Goal: Find specific page/section: Find specific page/section

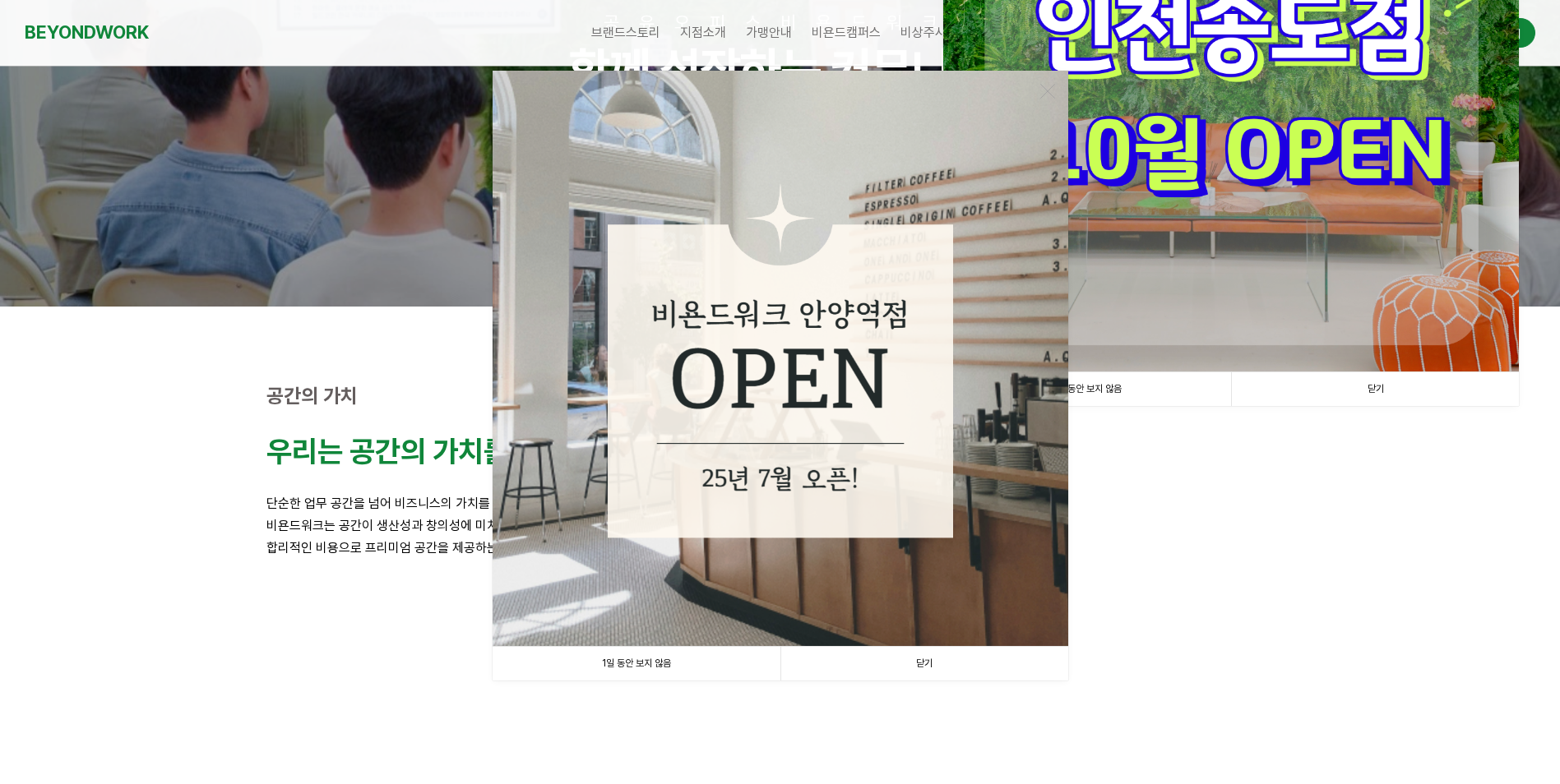
scroll to position [411, 0]
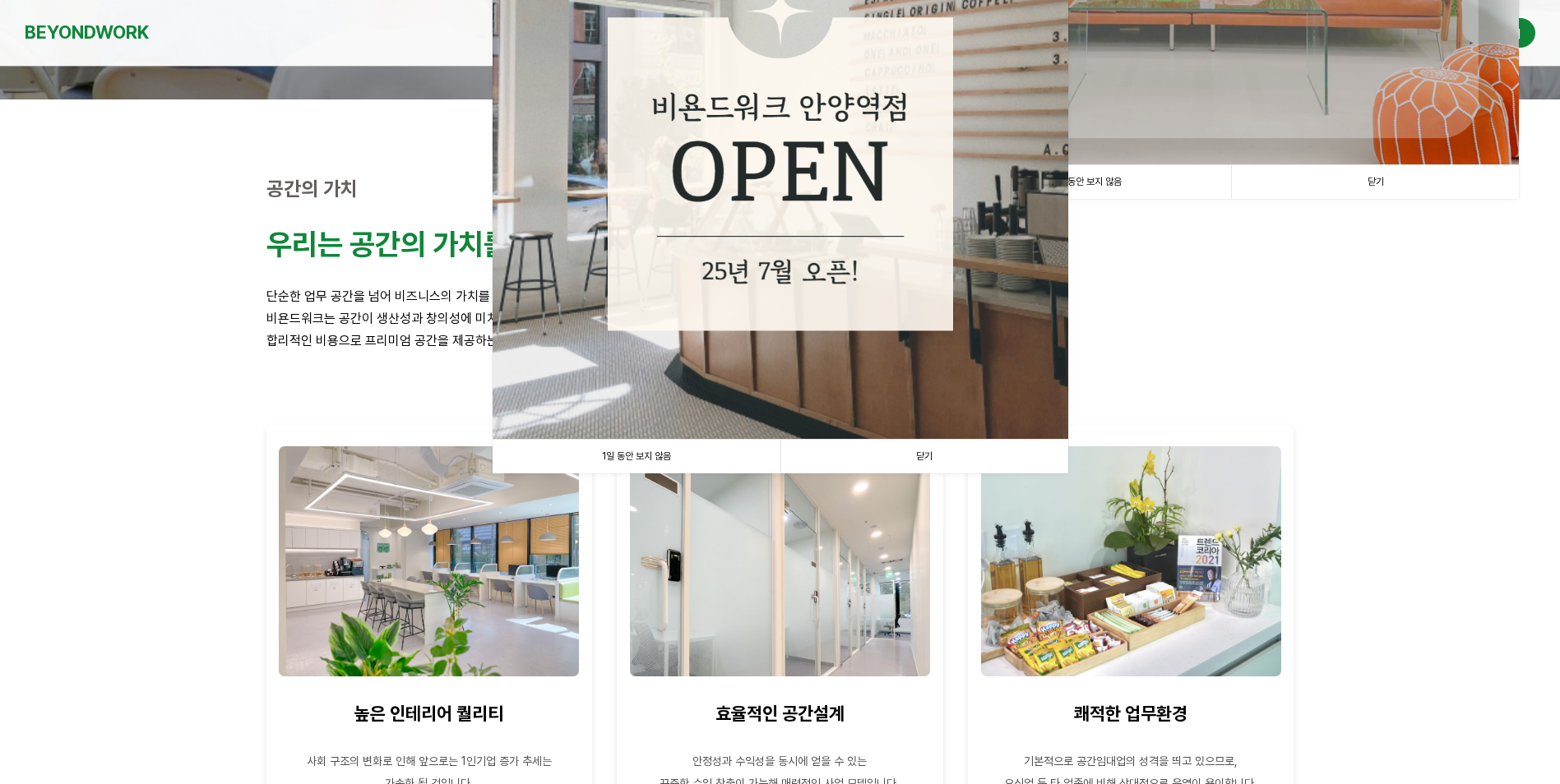
click at [652, 457] on link "1일 동안 보지 않음" at bounding box center [636, 457] width 288 height 34
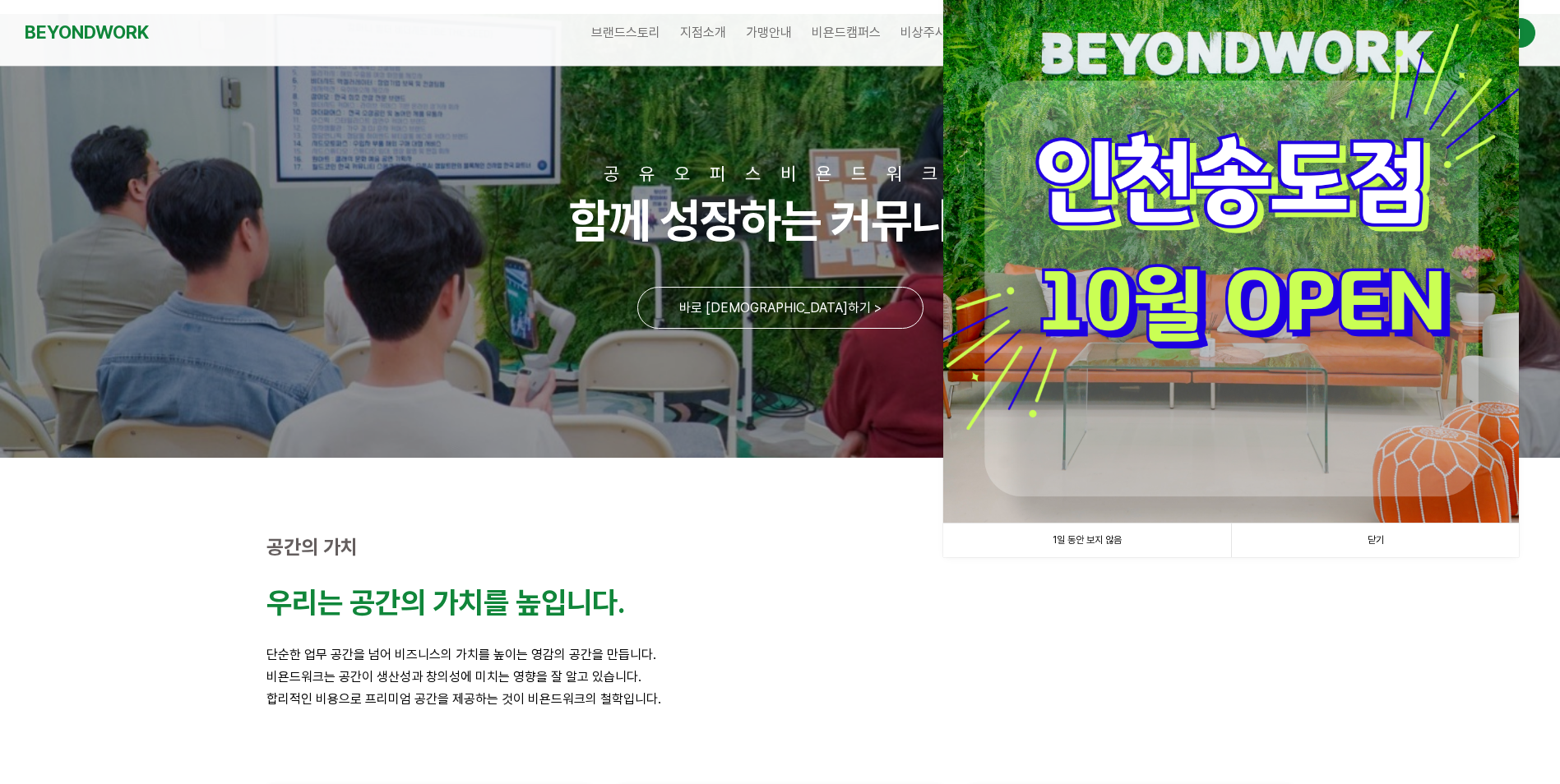
scroll to position [0, 0]
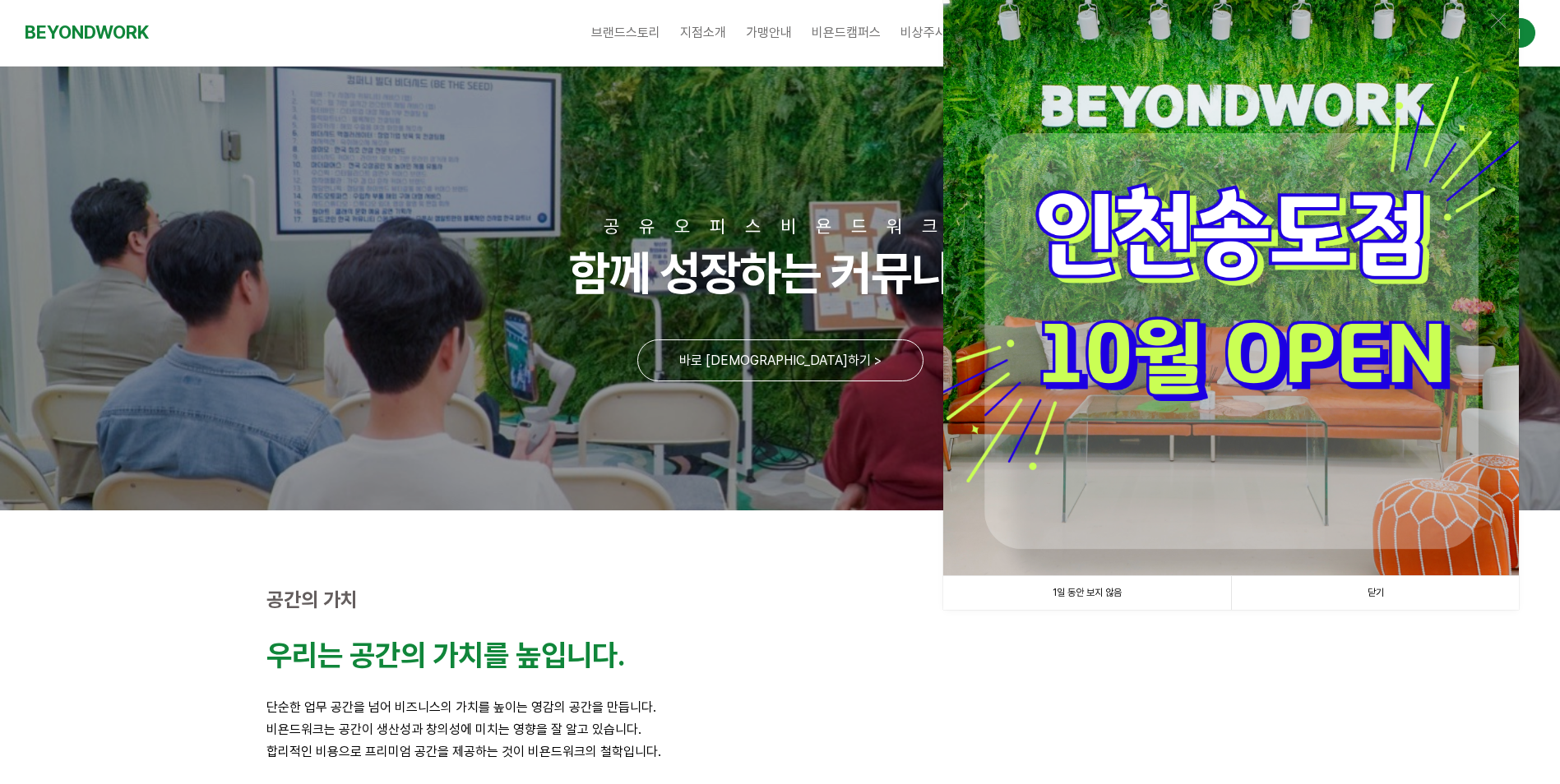
click at [1096, 594] on link "1일 동안 보지 않음" at bounding box center [1087, 594] width 288 height 34
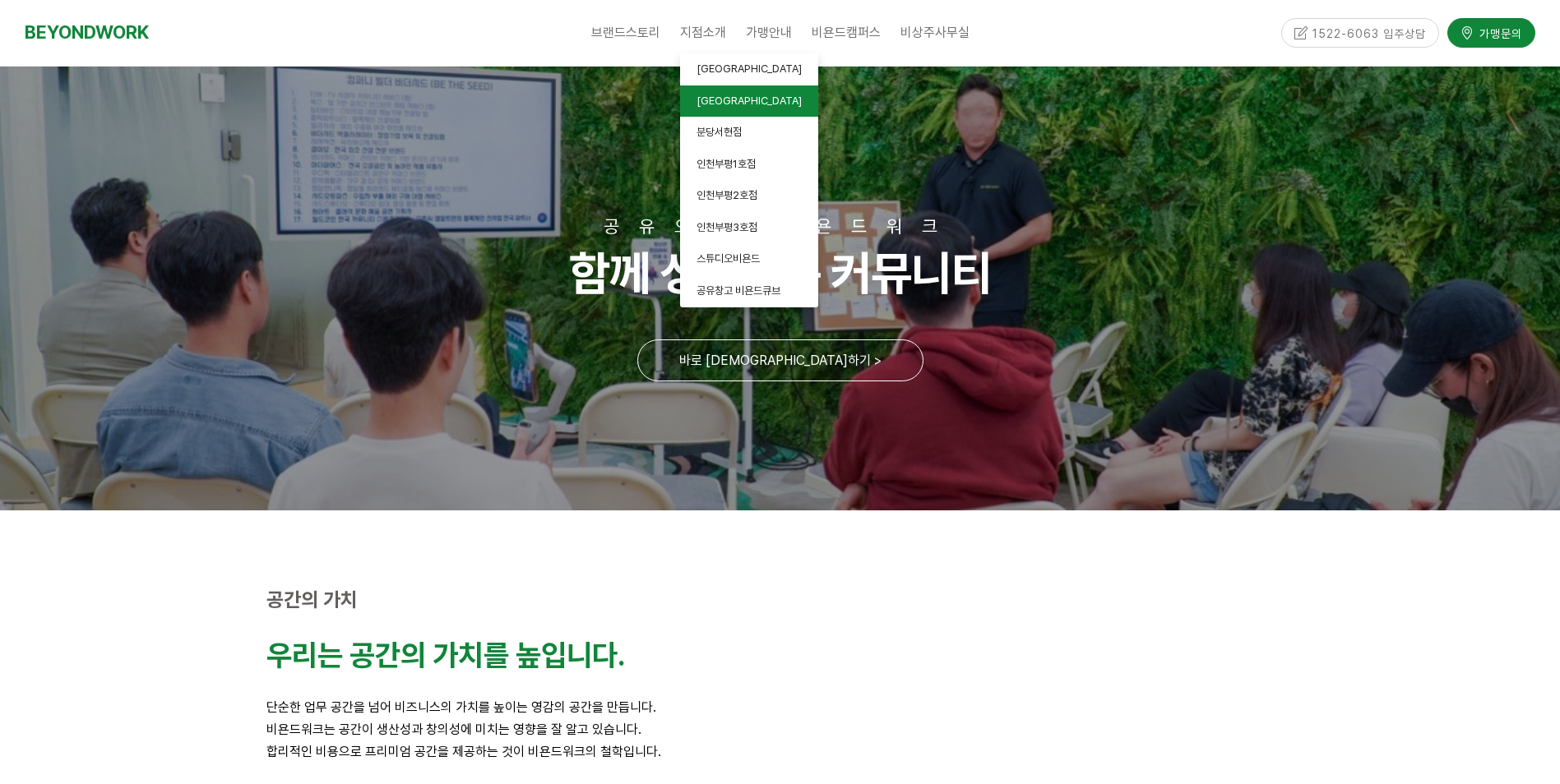
click at [712, 97] on span "[GEOGRAPHIC_DATA]" at bounding box center [749, 101] width 105 height 13
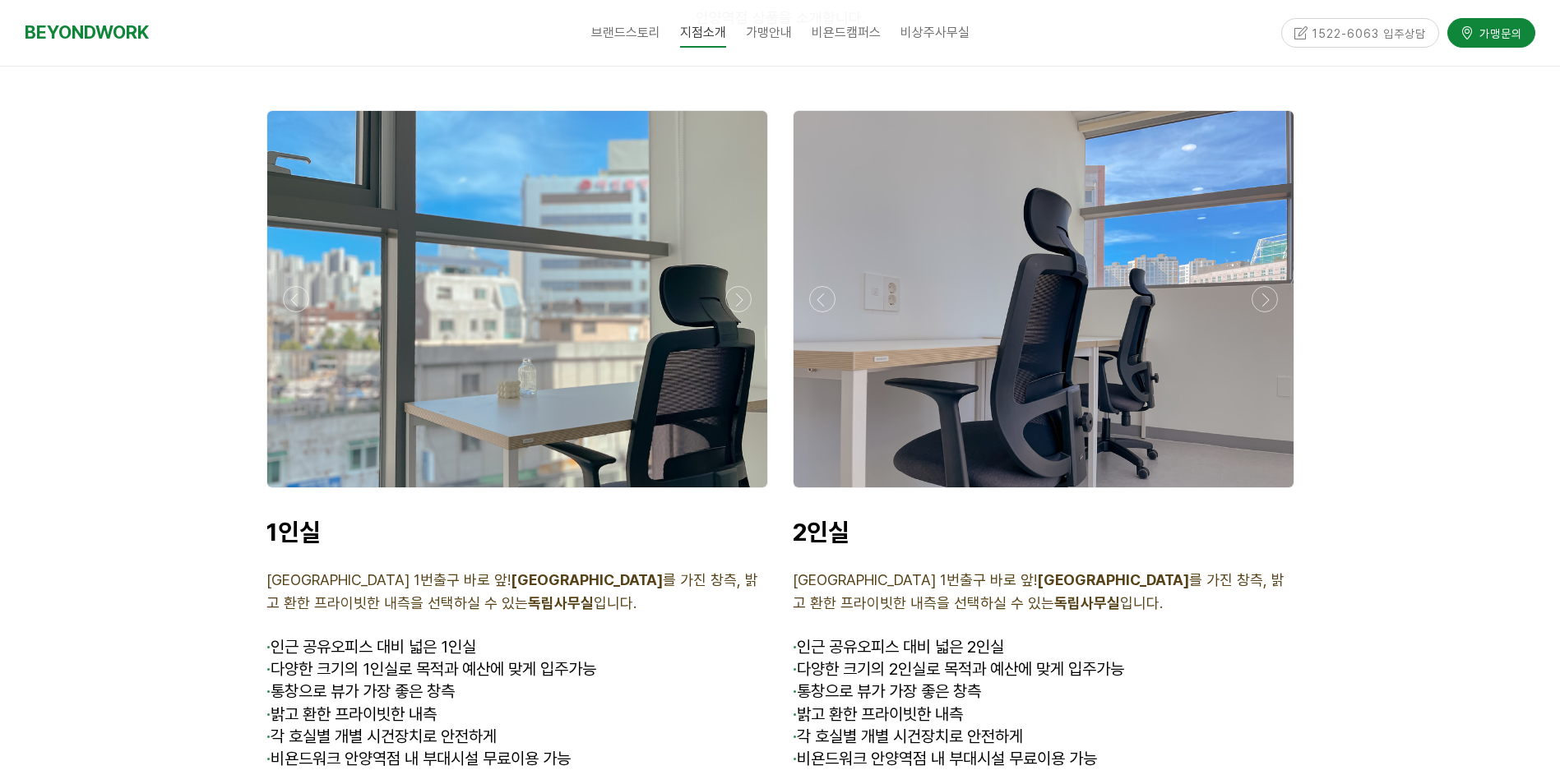
scroll to position [3781, 0]
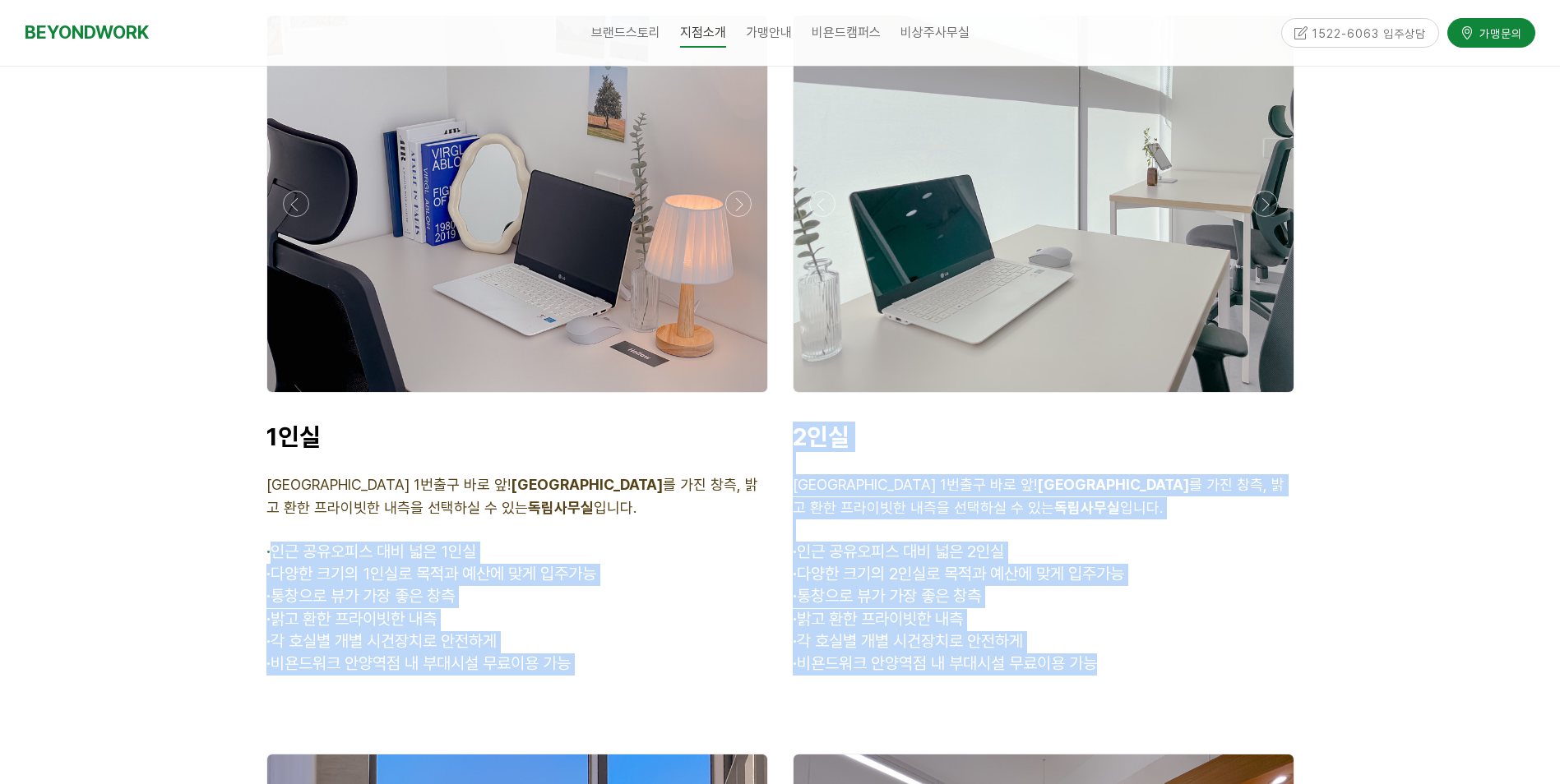
drag, startPoint x: 273, startPoint y: 534, endPoint x: 592, endPoint y: 656, distance: 341.5
click at [593, 657] on div "1인실 [GEOGRAPHIC_DATA] 1번출구 바로 앞! [GEOGRAPHIC_DATA]뷰 를 가진 창측, 밝고 환한 프라이빗한 내측을 선택…" at bounding box center [518, 549] width 527 height 278
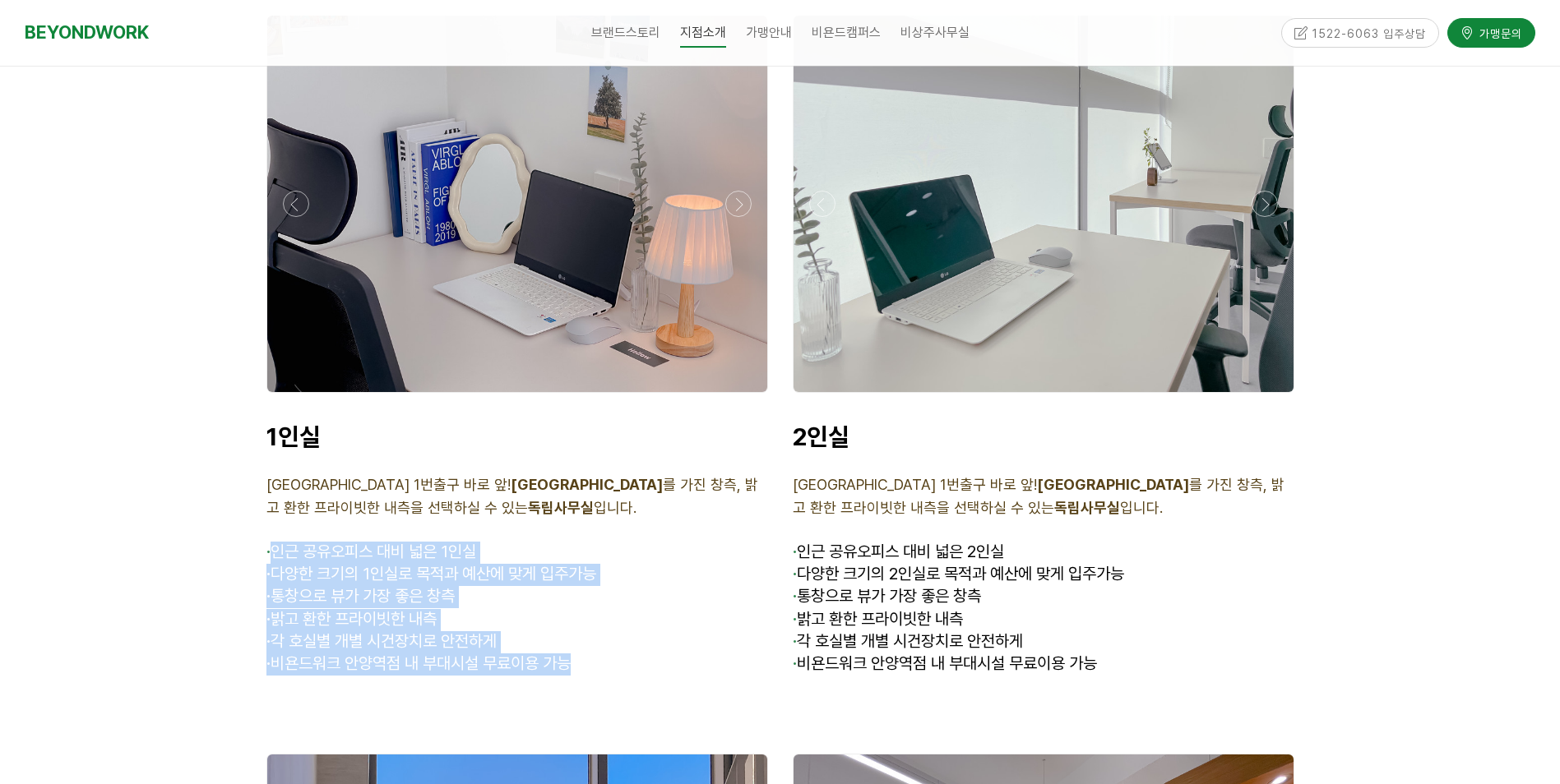
drag, startPoint x: 592, startPoint y: 656, endPoint x: 583, endPoint y: 650, distance: 10.8
click at [583, 654] on p "· 비욘드워크 안양역점 내 부대시설 무료이용 가능" at bounding box center [518, 665] width 501 height 22
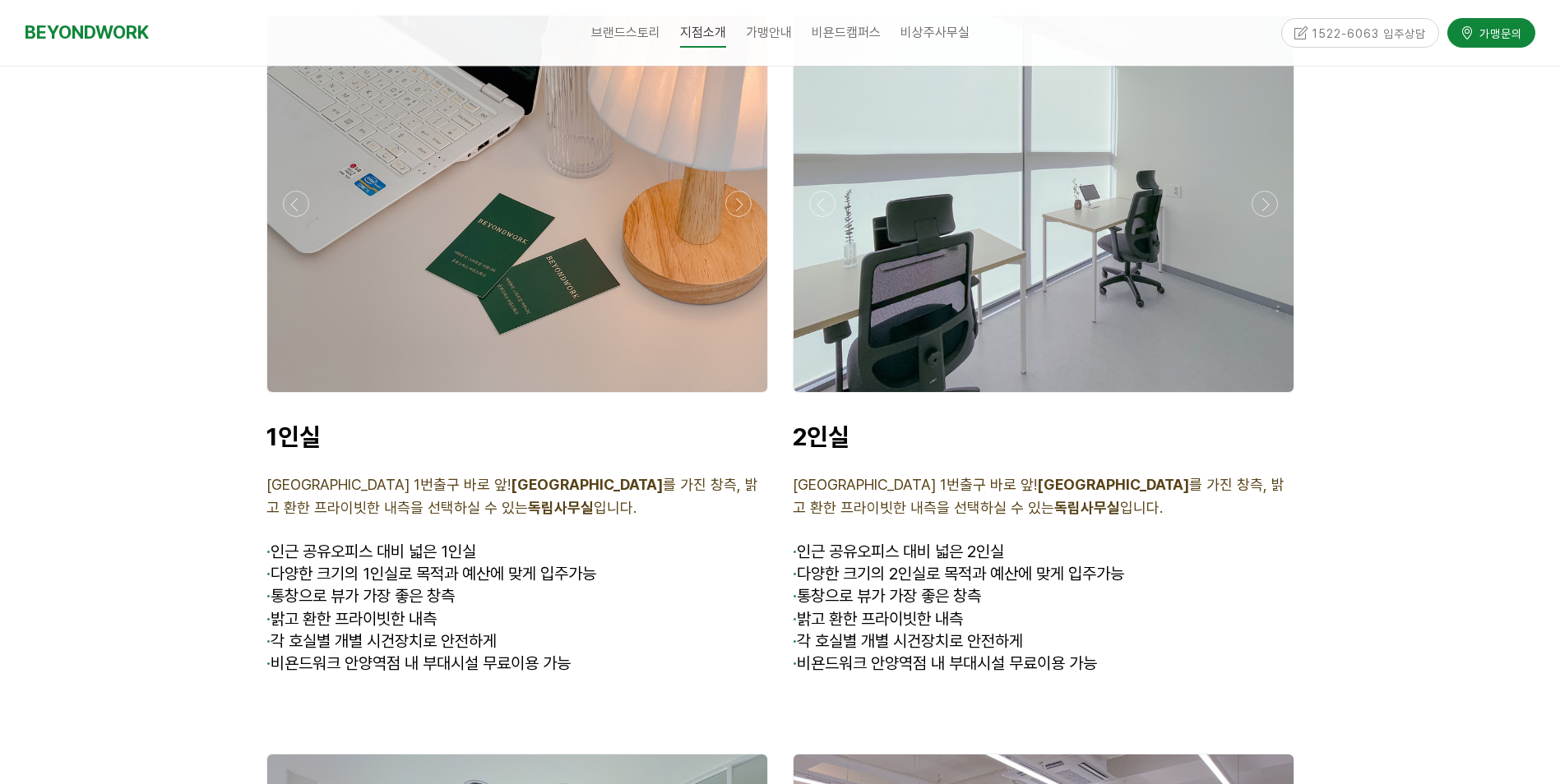
drag, startPoint x: 600, startPoint y: 646, endPoint x: 588, endPoint y: 656, distance: 15.6
click at [588, 656] on div "1인실 [GEOGRAPHIC_DATA] 1번출구 바로 앞! [GEOGRAPHIC_DATA]뷰 를 가진 창측, 밝고 환한 프라이빗한 내측을 선택…" at bounding box center [518, 549] width 527 height 278
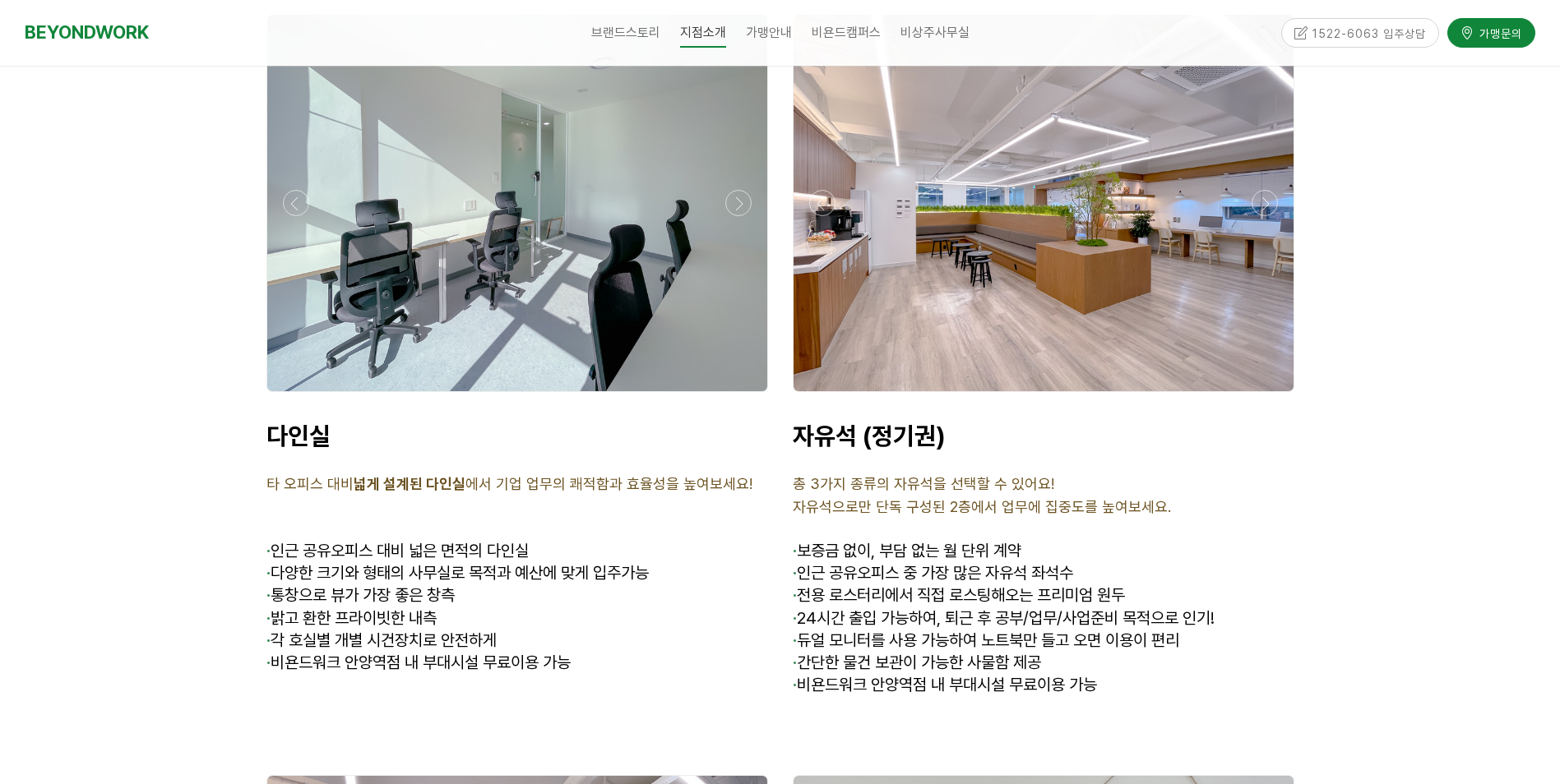
scroll to position [6985, 0]
